Goal: Information Seeking & Learning: Learn about a topic

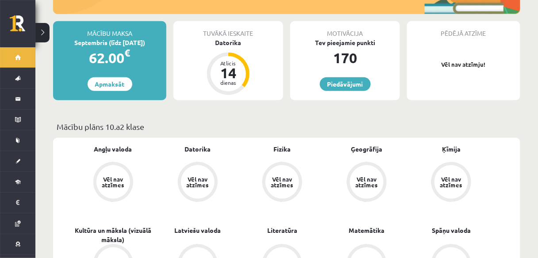
scroll to position [142, 0]
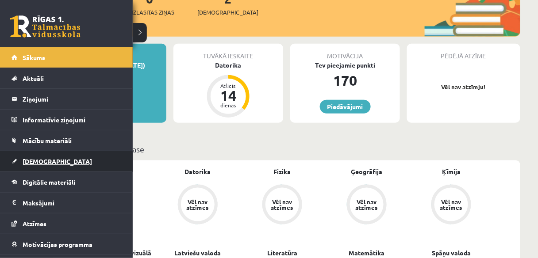
click at [38, 162] on span "[DEMOGRAPHIC_DATA]" at bounding box center [57, 161] width 69 height 8
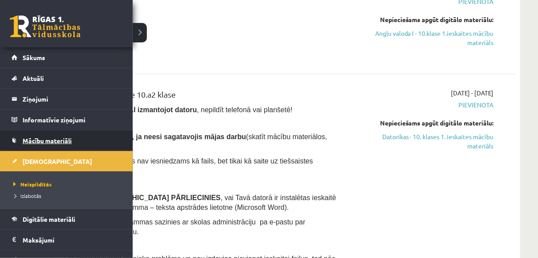
click at [33, 134] on link "Mācību materiāli" at bounding box center [66, 140] width 110 height 20
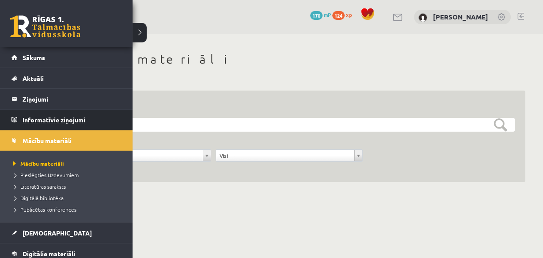
click at [48, 119] on legend "Informatīvie ziņojumi 0" at bounding box center [72, 120] width 99 height 20
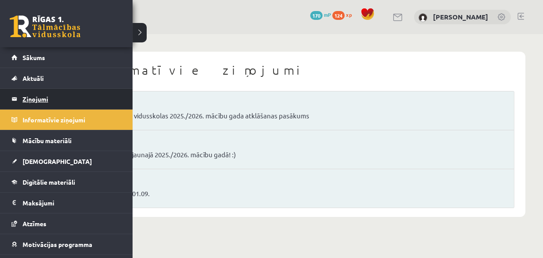
click at [23, 104] on legend "Ziņojumi 0" at bounding box center [72, 99] width 99 height 20
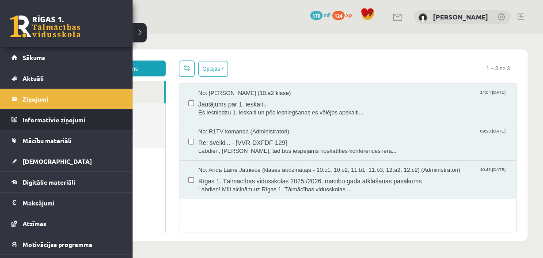
click at [42, 114] on legend "Informatīvie ziņojumi 0" at bounding box center [72, 120] width 99 height 20
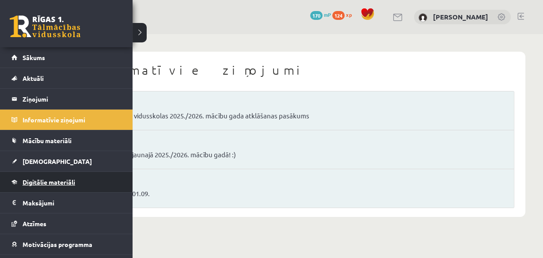
click at [42, 176] on link "Digitālie materiāli" at bounding box center [66, 182] width 110 height 20
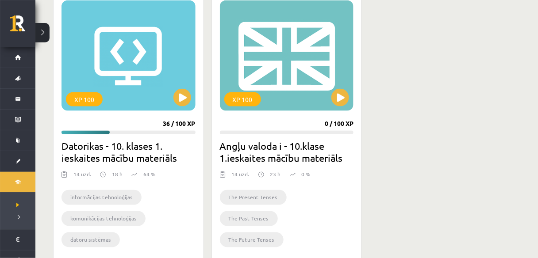
scroll to position [248, 0]
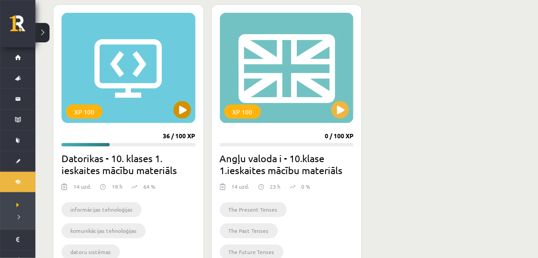
click at [91, 106] on div "XP 100" at bounding box center [84, 112] width 37 height 14
click at [90, 108] on div "XP 100" at bounding box center [84, 112] width 37 height 14
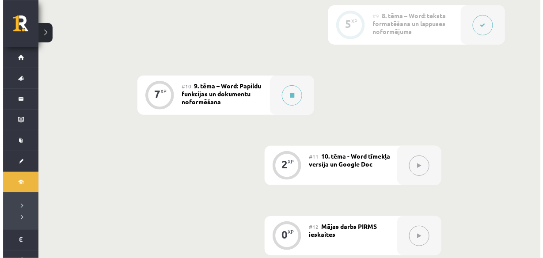
scroll to position [778, 0]
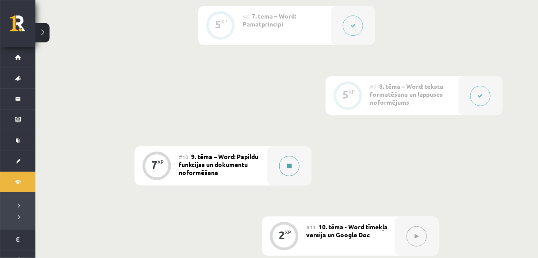
click at [290, 164] on icon at bounding box center [289, 166] width 4 height 5
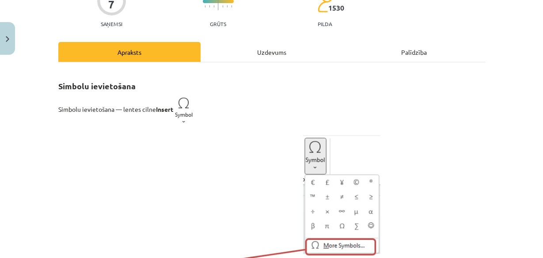
scroll to position [71, 0]
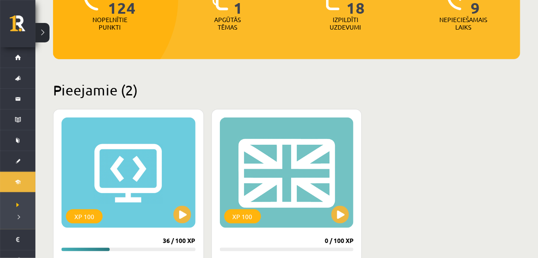
scroll to position [142, 0]
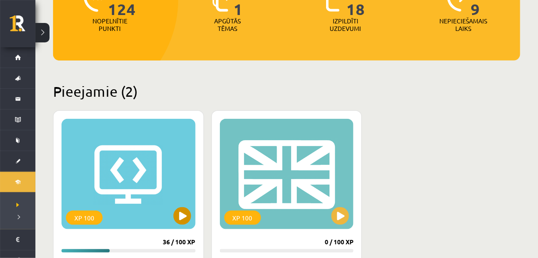
click at [88, 225] on div "XP 100" at bounding box center [84, 218] width 37 height 14
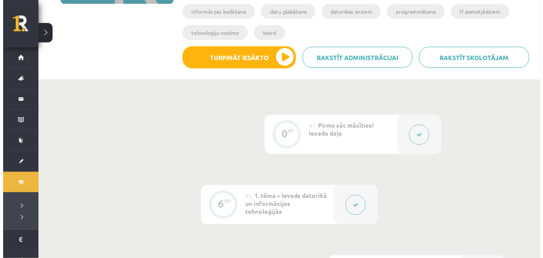
scroll to position [212, 0]
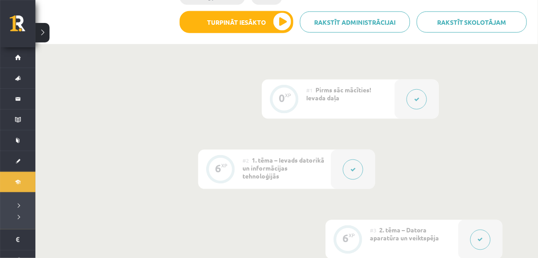
click at [411, 99] on button at bounding box center [416, 99] width 20 height 20
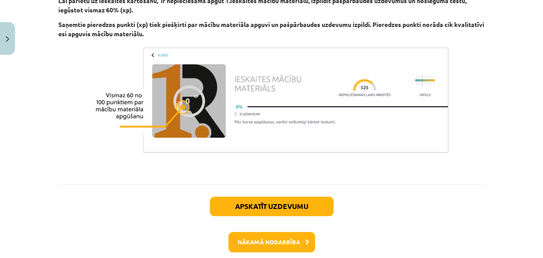
scroll to position [707, 0]
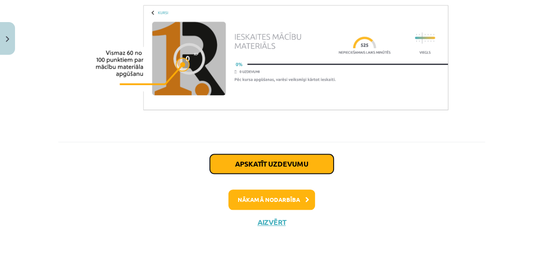
click at [307, 159] on button "Apskatīt uzdevumu" at bounding box center [272, 163] width 124 height 19
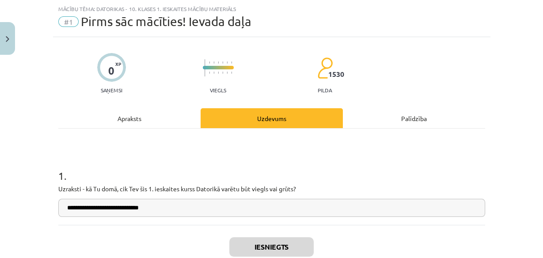
scroll to position [92, 0]
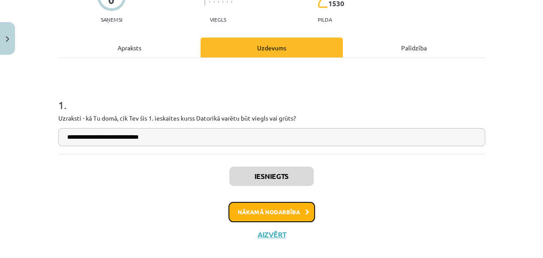
click at [298, 212] on button "Nākamā nodarbība" at bounding box center [272, 212] width 87 height 20
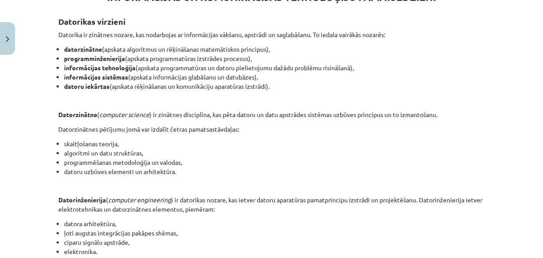
scroll to position [163, 0]
